Goal: Navigation & Orientation: Find specific page/section

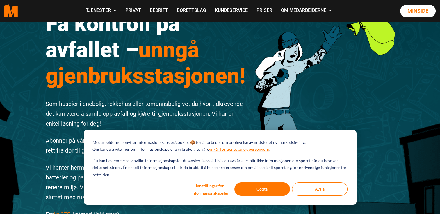
scroll to position [47, 0]
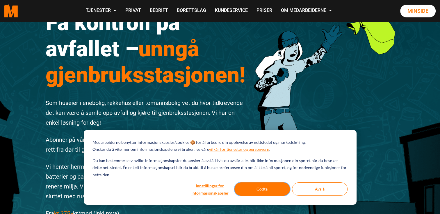
click at [272, 190] on button "Godta" at bounding box center [261, 189] width 55 height 13
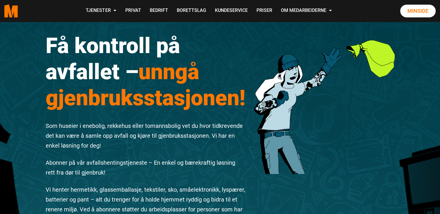
scroll to position [0, 0]
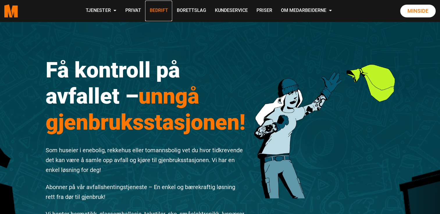
click at [158, 12] on link "Bedrift" at bounding box center [158, 11] width 27 height 21
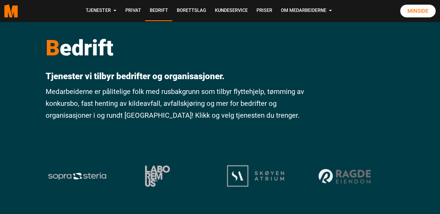
click at [172, 107] on p "Medarbeiderne er pålitelige folk med rusbakgrunn som tilbyr flyttehjelp, tømmin…" at bounding box center [175, 103] width 259 height 35
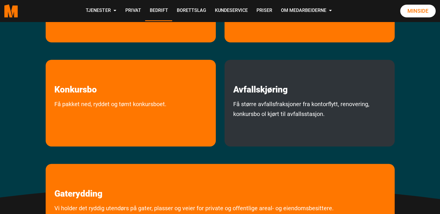
scroll to position [243, 0]
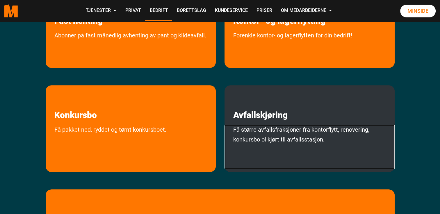
click at [279, 145] on link "Få større avfallsfraksjoner fra kontorflytt, renovering, konkursbo ol kjørt til…" at bounding box center [309, 147] width 170 height 44
